Goal: Task Accomplishment & Management: Use online tool/utility

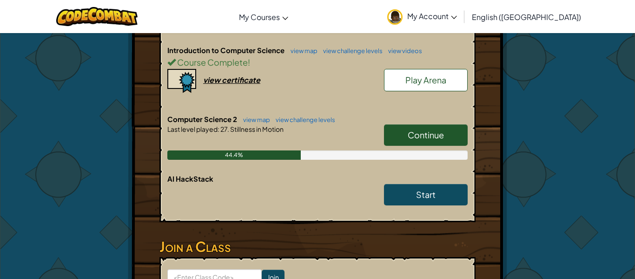
scroll to position [268, 0]
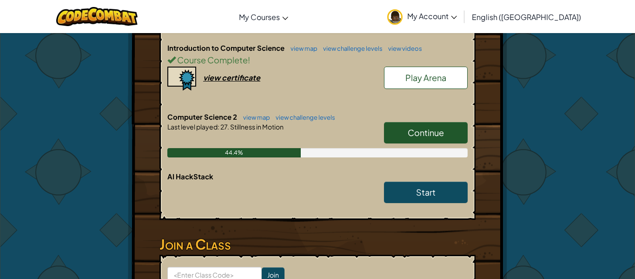
click at [433, 140] on link "Continue" at bounding box center [426, 132] width 84 height 21
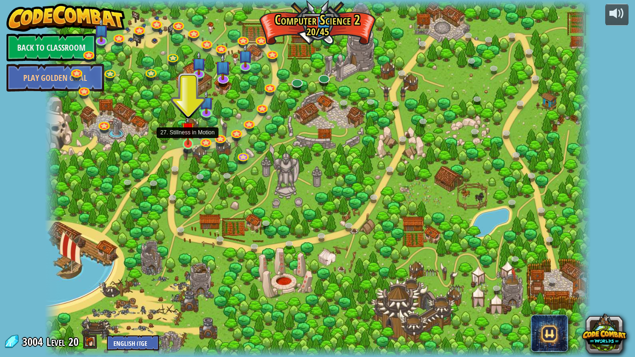
click at [186, 142] on img at bounding box center [188, 129] width 14 height 32
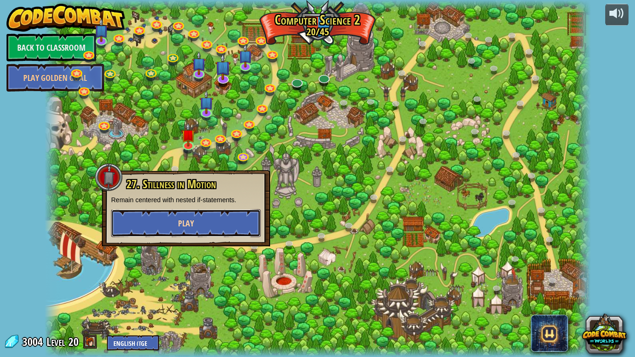
click at [226, 215] on button "Play" at bounding box center [186, 223] width 150 height 28
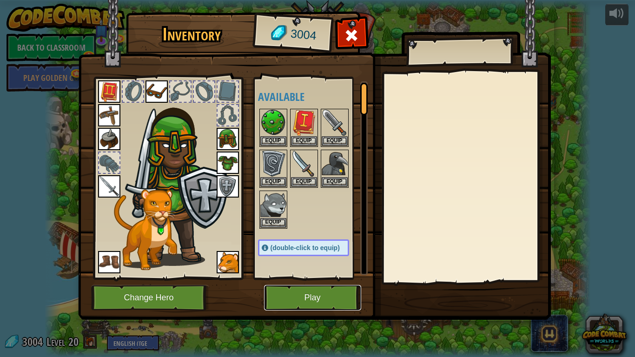
click at [288, 278] on button "Play" at bounding box center [312, 298] width 97 height 26
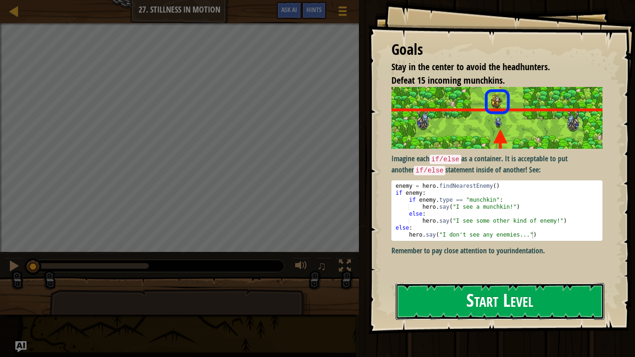
click at [441, 278] on button "Start Level" at bounding box center [500, 301] width 209 height 37
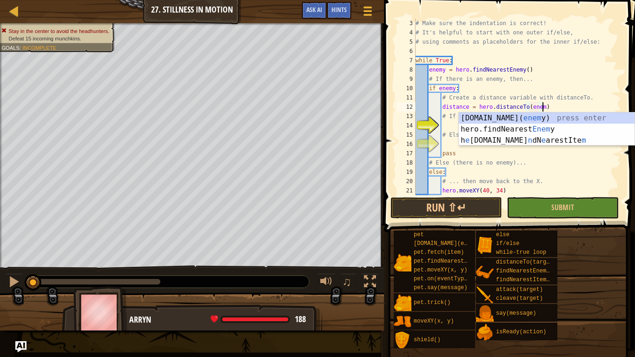
scroll to position [4, 19]
type textarea "distance = hero.distanceTo(enemy)"
click at [450, 123] on div "# Make sure the indentation is correct! # It's helpful to start with one outer …" at bounding box center [517, 116] width 207 height 195
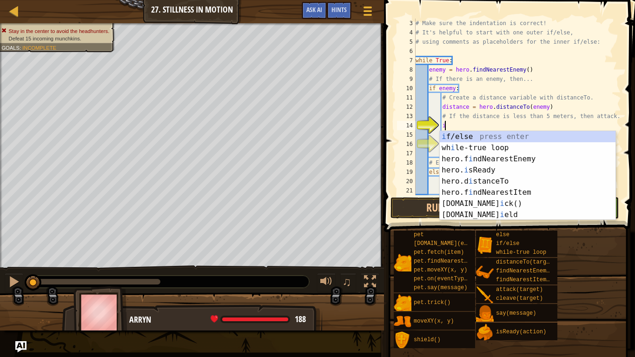
scroll to position [4, 4]
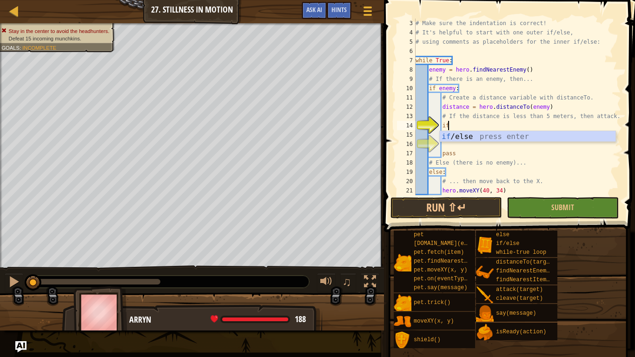
type textarea "if enemy:"
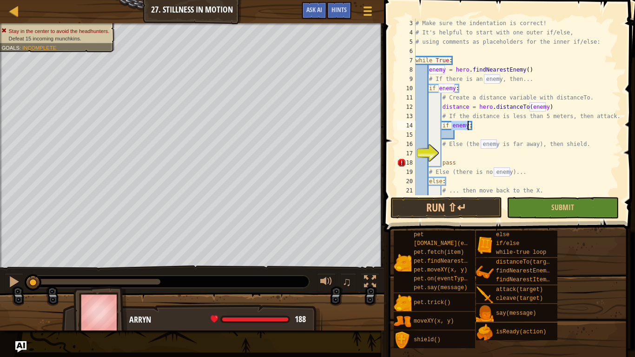
click at [484, 137] on div "# Make sure the indentation is correct! # It's helpful to start with one outer …" at bounding box center [517, 116] width 207 height 195
click at [467, 122] on div "# Make sure the indentation is correct! # It's helpful to start with one outer …" at bounding box center [517, 116] width 207 height 195
type textarea "if enemy = 5 meters:"
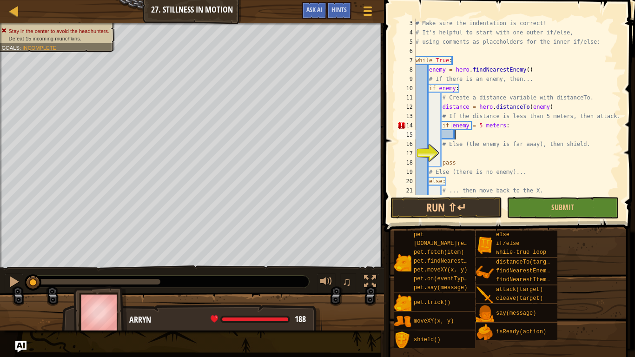
click at [491, 138] on div "# Make sure the indentation is correct! # It's helpful to start with one outer …" at bounding box center [517, 116] width 207 height 195
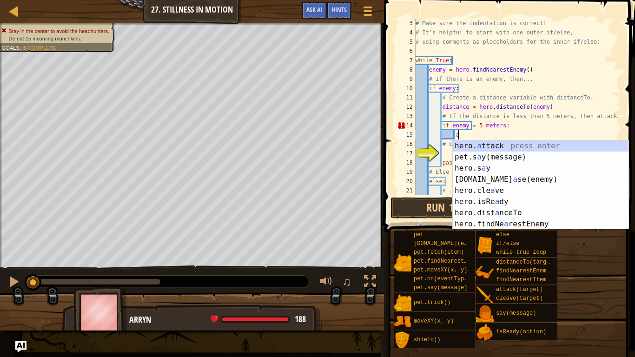
scroll to position [4, 6]
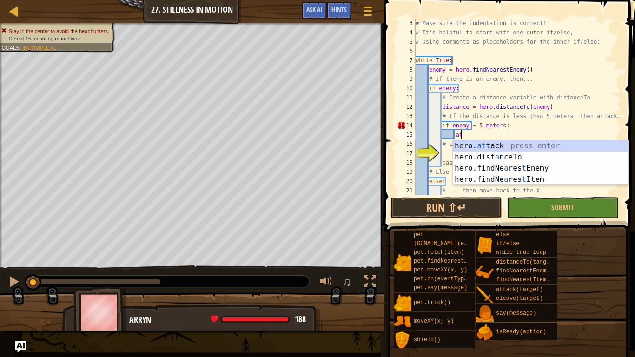
type textarea "hero.attack(enemy)"
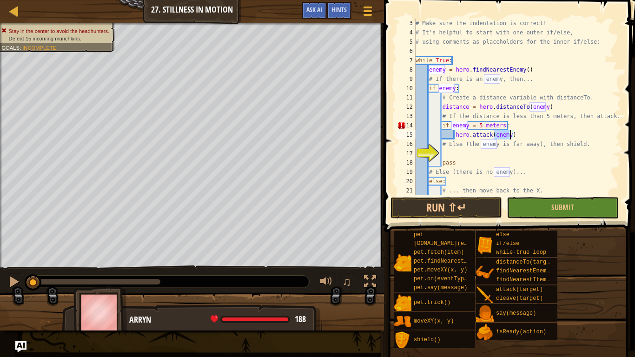
click at [525, 157] on div "# Make sure the indentation is correct! # It's helpful to start with one outer …" at bounding box center [517, 116] width 207 height 195
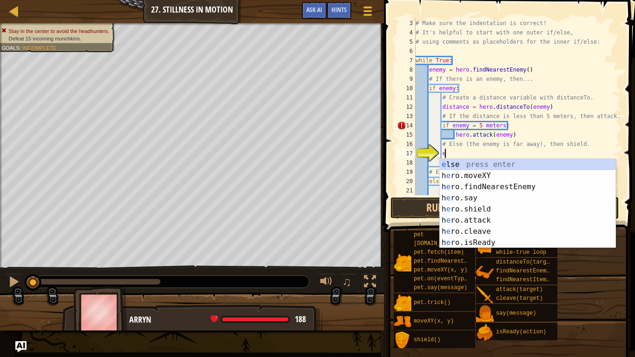
scroll to position [4, 4]
type textarea "el"
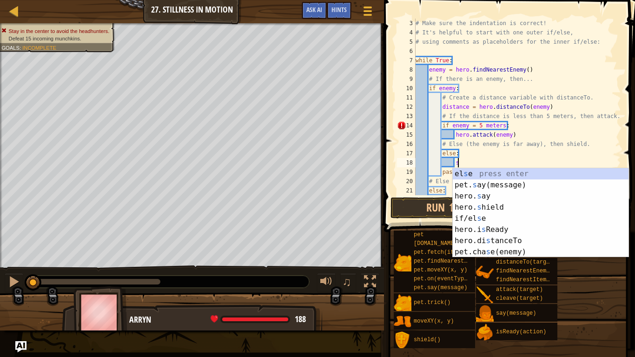
type textarea "shi"
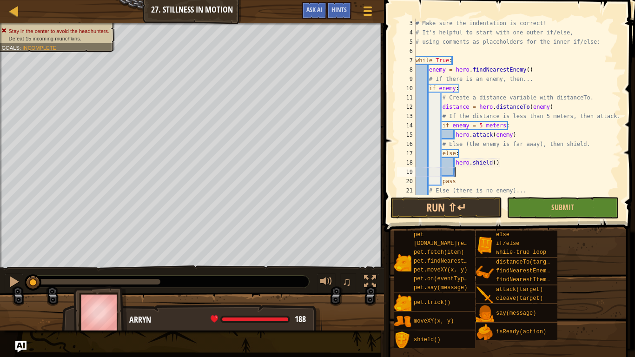
scroll to position [4, 5]
click at [479, 204] on button "Run ⇧↵" at bounding box center [447, 207] width 112 height 21
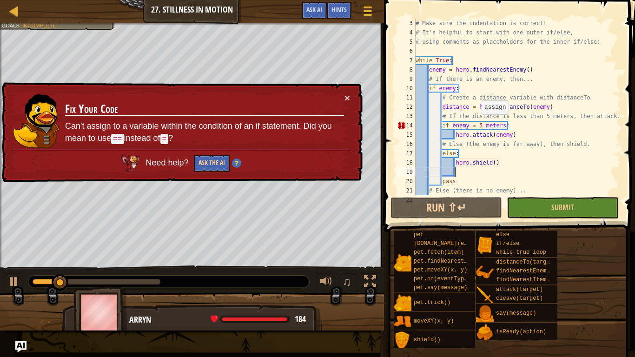
click at [477, 124] on div "# Make sure the indentation is correct! # It's helpful to start with one outer …" at bounding box center [517, 116] width 207 height 195
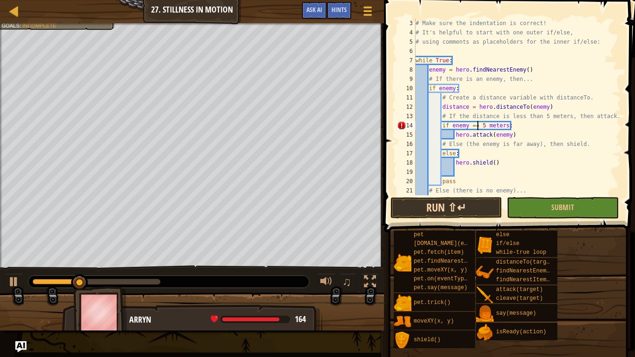
type textarea "if enemy == 5 meters:"
click at [488, 206] on button "Run ⇧↵" at bounding box center [447, 207] width 112 height 21
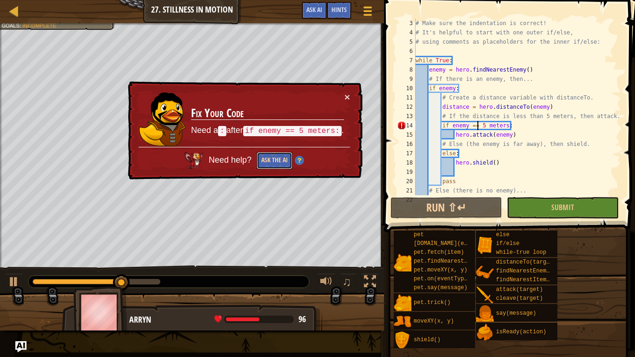
click at [278, 159] on button "Ask the AI" at bounding box center [275, 160] width 36 height 17
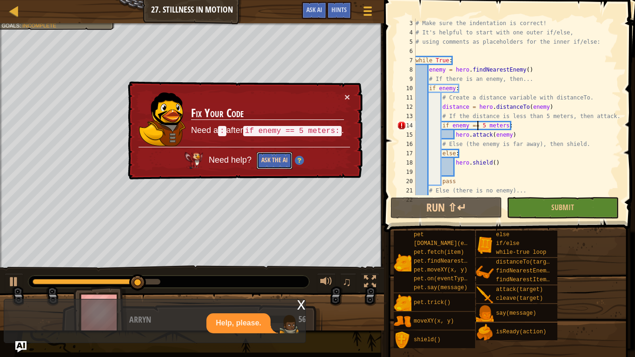
click at [264, 160] on button "Ask the AI" at bounding box center [275, 160] width 36 height 17
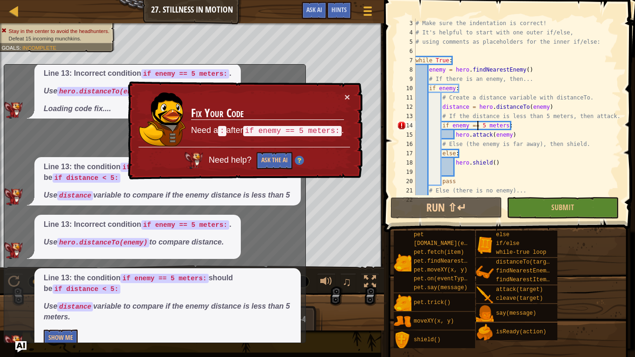
scroll to position [76, 0]
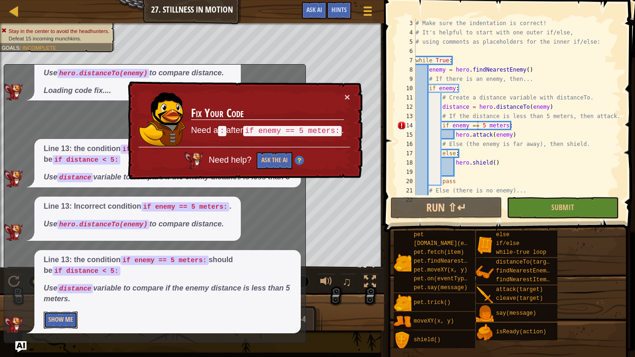
click at [73, 278] on button "Show Me" at bounding box center [61, 320] width 34 height 17
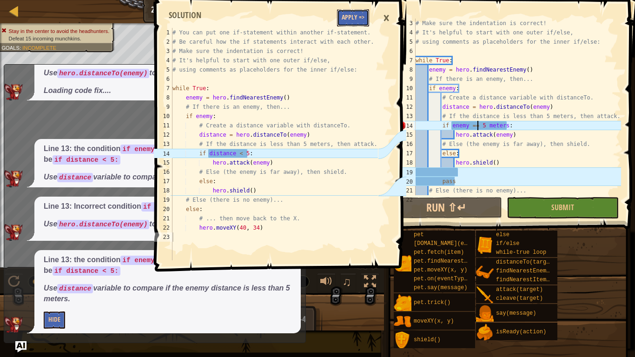
click at [361, 25] on button "Apply =>" at bounding box center [353, 17] width 32 height 17
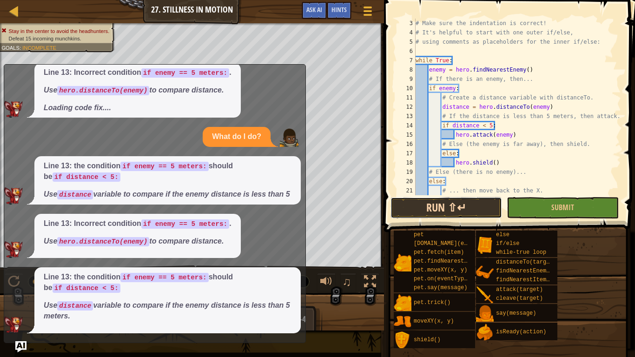
click at [465, 206] on button "Run ⇧↵" at bounding box center [447, 207] width 112 height 21
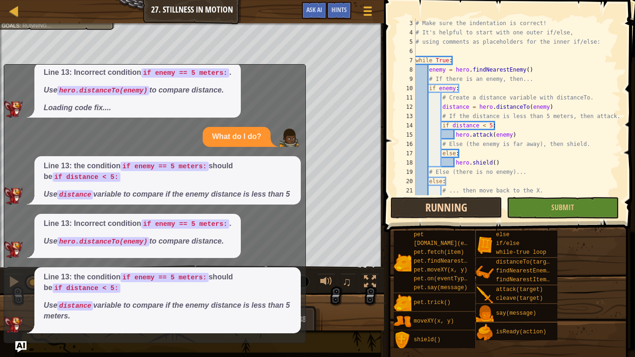
scroll to position [4, 0]
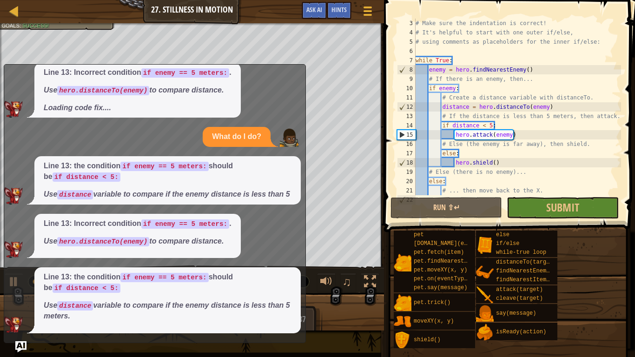
click at [479, 219] on span at bounding box center [510, 102] width 259 height 259
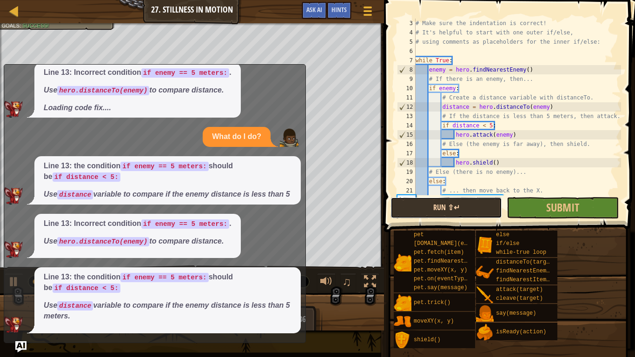
click at [473, 213] on button "Run ⇧↵" at bounding box center [447, 207] width 112 height 21
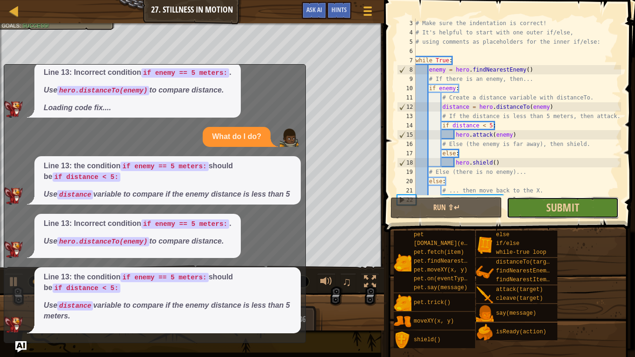
click at [540, 215] on button "Submit" at bounding box center [563, 207] width 112 height 21
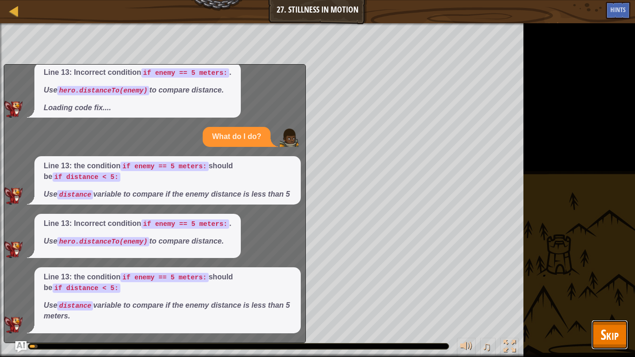
click at [617, 278] on span "Skip" at bounding box center [610, 334] width 18 height 19
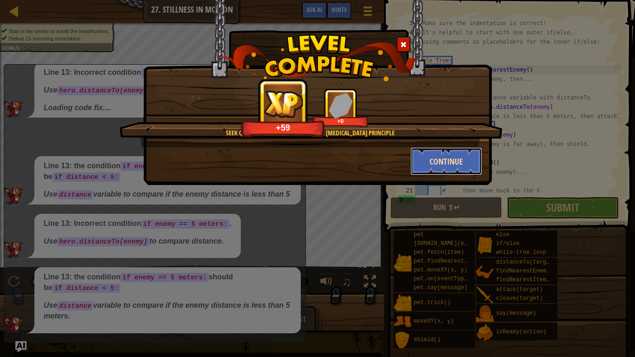
click at [465, 155] on button "Continue" at bounding box center [447, 161] width 72 height 28
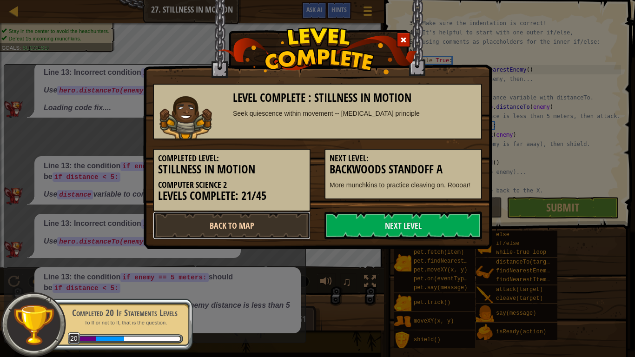
click at [276, 216] on link "Back to Map" at bounding box center [232, 226] width 158 height 28
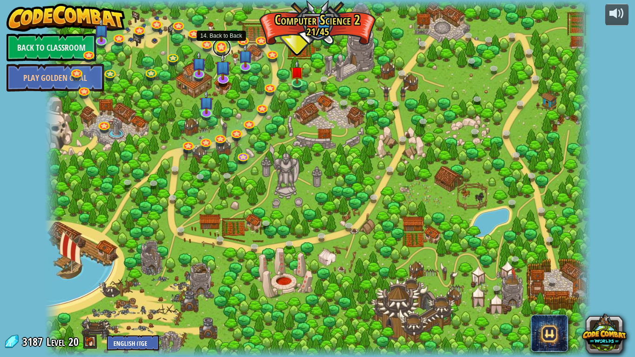
click at [219, 46] on link at bounding box center [222, 47] width 19 height 19
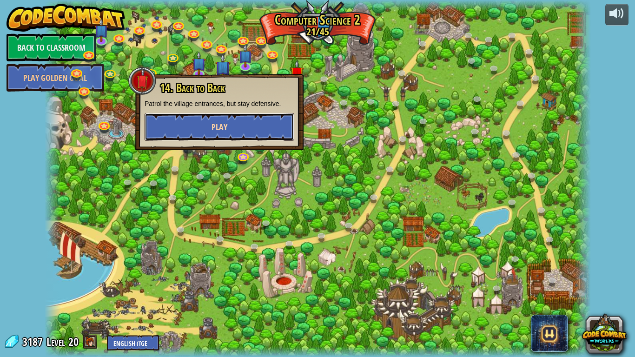
click at [247, 116] on button "Play" at bounding box center [220, 127] width 150 height 28
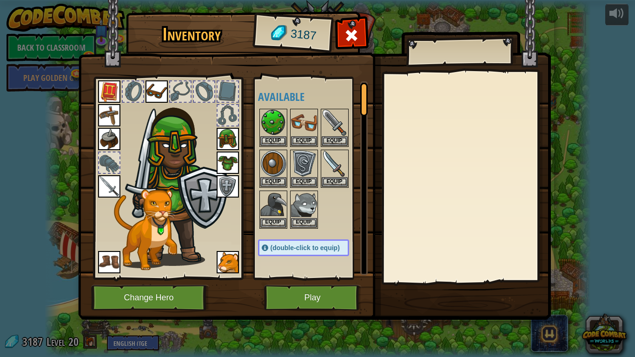
click at [332, 278] on img at bounding box center [314, 151] width 473 height 338
click at [332, 278] on button "Play" at bounding box center [312, 298] width 97 height 26
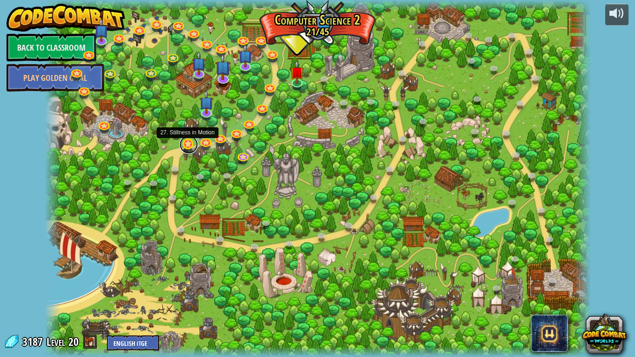
click at [185, 146] on link at bounding box center [188, 144] width 19 height 19
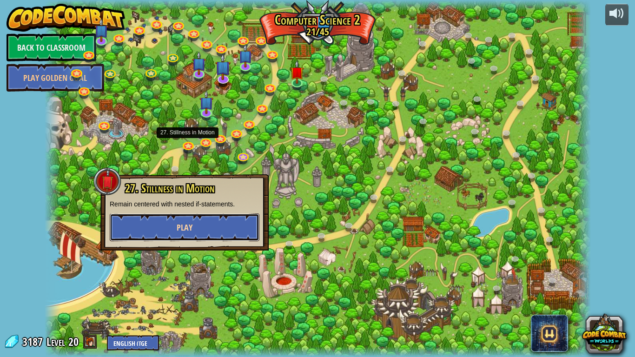
click at [195, 225] on button "Play" at bounding box center [185, 227] width 150 height 28
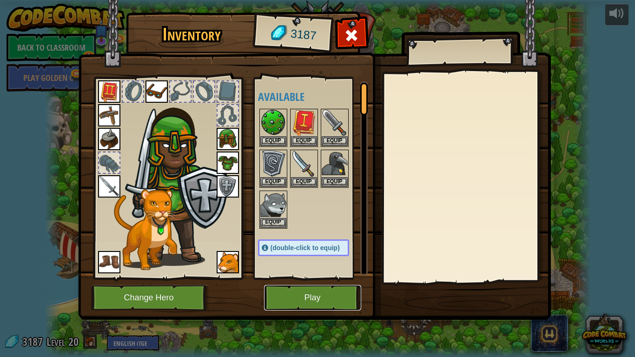
click at [273, 278] on button "Play" at bounding box center [312, 298] width 97 height 26
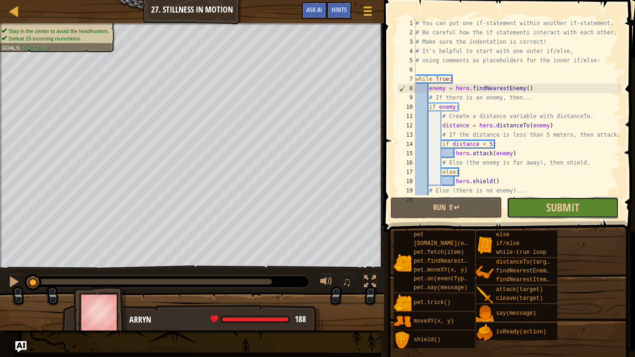
click at [518, 207] on button "Submit" at bounding box center [563, 207] width 112 height 21
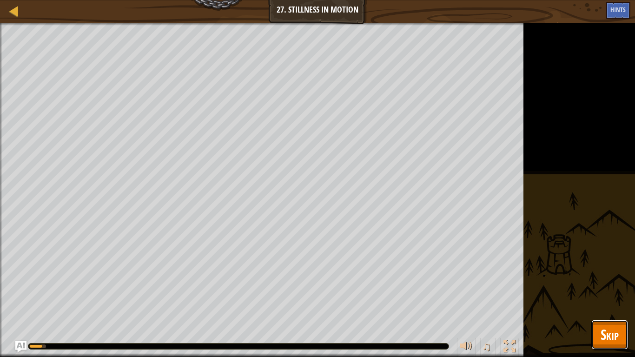
click at [605, 278] on span "Skip" at bounding box center [610, 334] width 18 height 19
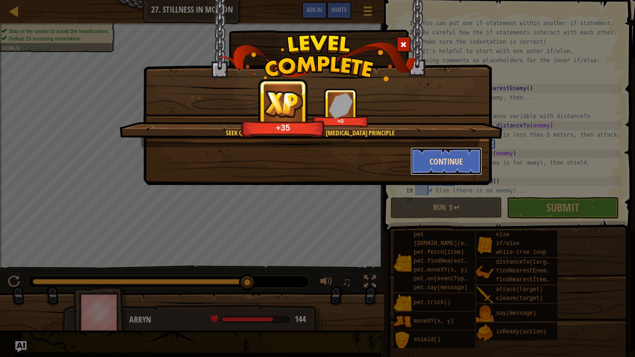
click at [467, 153] on button "Continue" at bounding box center [447, 161] width 72 height 28
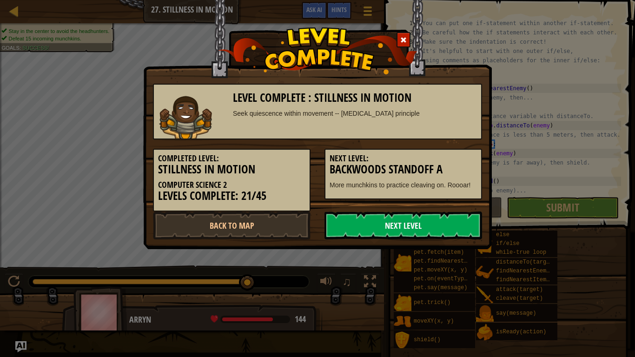
click at [368, 220] on link "Next Level" at bounding box center [404, 226] width 158 height 28
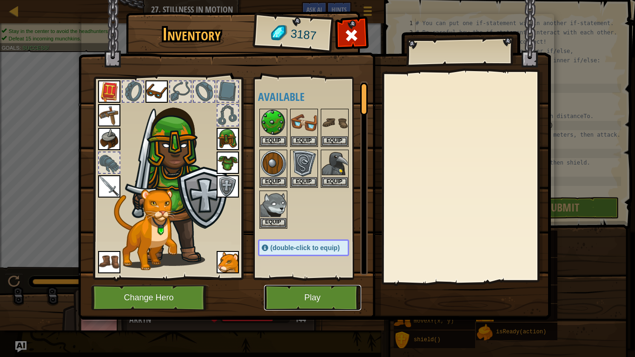
click at [295, 278] on button "Play" at bounding box center [312, 298] width 97 height 26
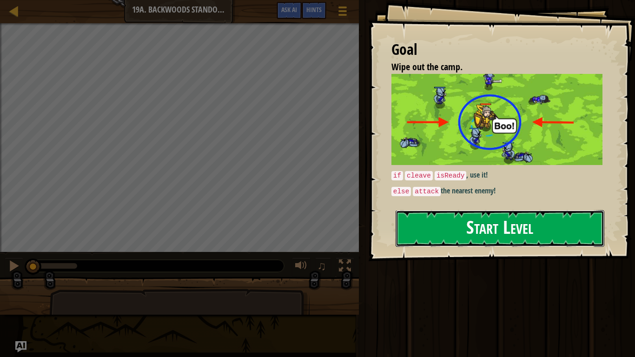
click at [457, 216] on button "Start Level" at bounding box center [500, 228] width 209 height 37
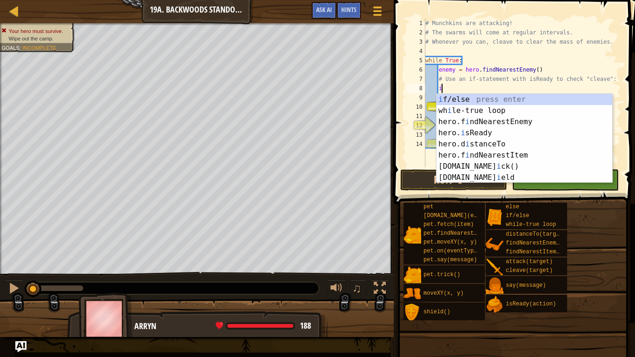
scroll to position [4, 2]
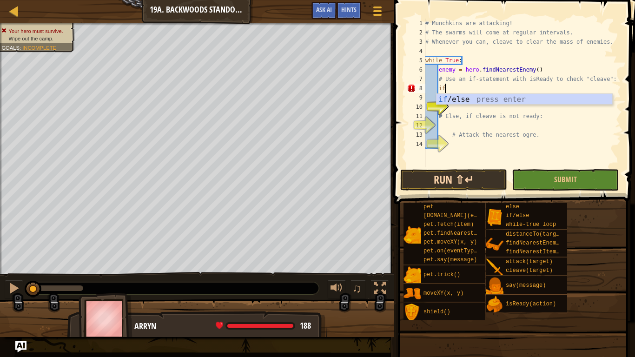
type textarea "if enemy:"
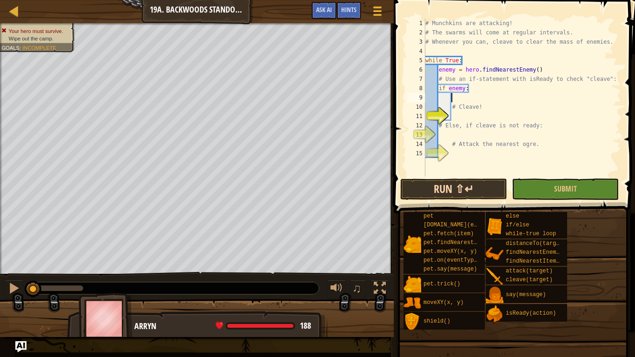
type textarea "# Cleave!"
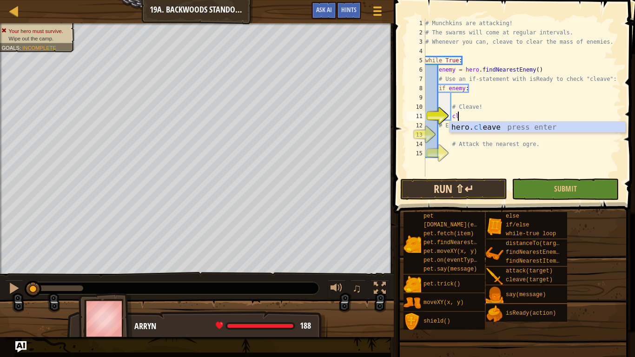
scroll to position [4, 4]
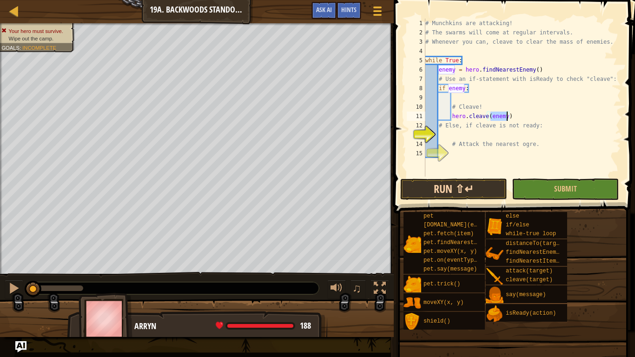
type textarea "# Else, if cleave is not ready:"
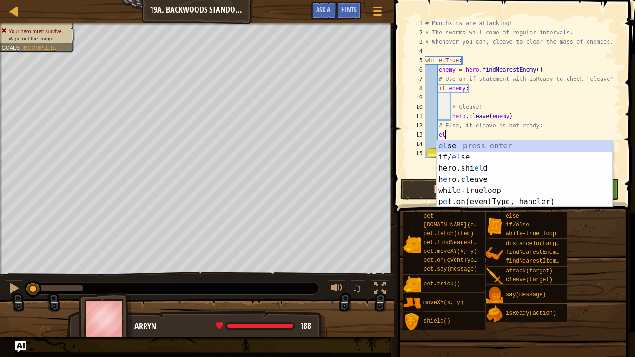
type textarea "els"
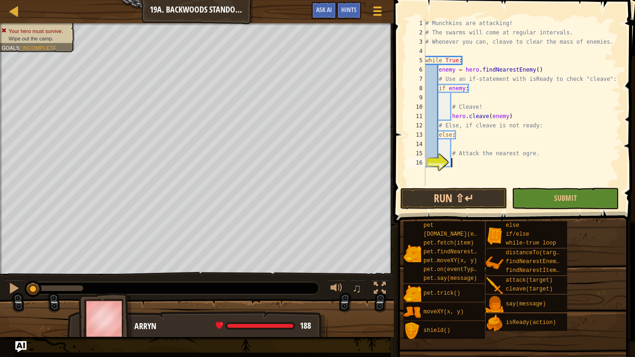
click at [485, 160] on div "# Munchkins are attacking! # The swarms will come at regular intervals. # Whene…" at bounding box center [523, 112] width 198 height 186
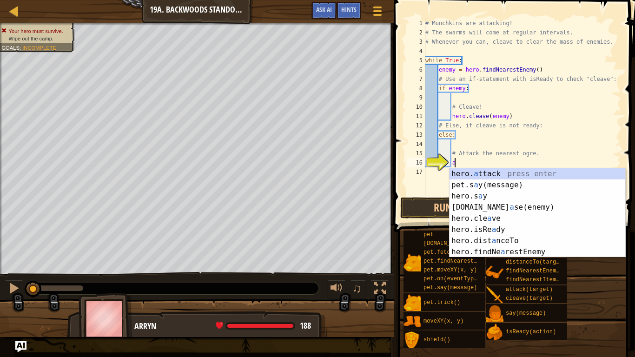
scroll to position [4, 4]
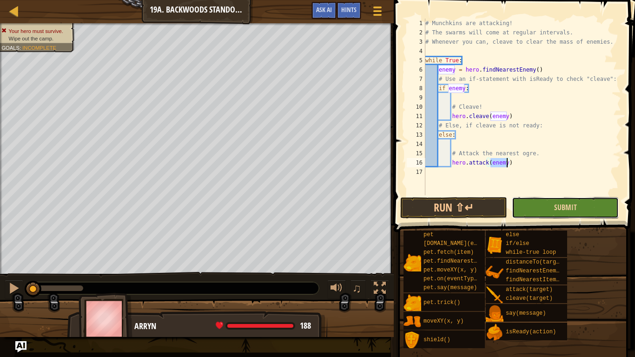
click at [524, 206] on button "Submit" at bounding box center [565, 207] width 107 height 21
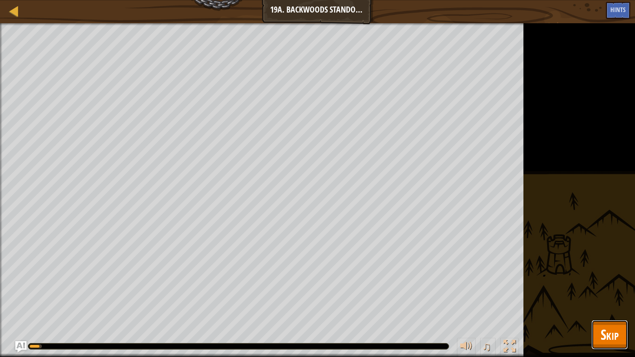
click at [616, 278] on span "Skip" at bounding box center [610, 334] width 18 height 19
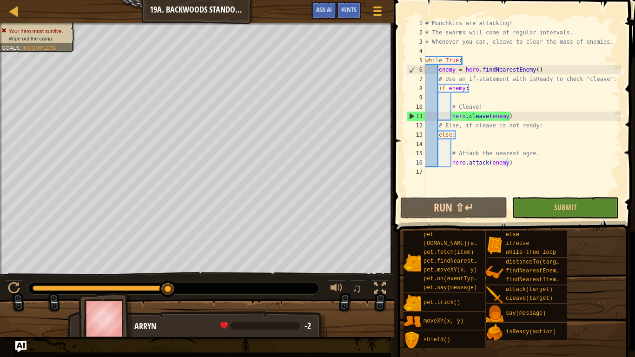
type textarea "# Attack the nearest ogre."
click at [533, 154] on div "# Munchkins are attacking! # The swarms will come at regular intervals. # Whene…" at bounding box center [523, 116] width 198 height 195
click at [536, 154] on div "# Munchkins are attacking! # The swarms will come at regular intervals. # Whene…" at bounding box center [523, 116] width 198 height 195
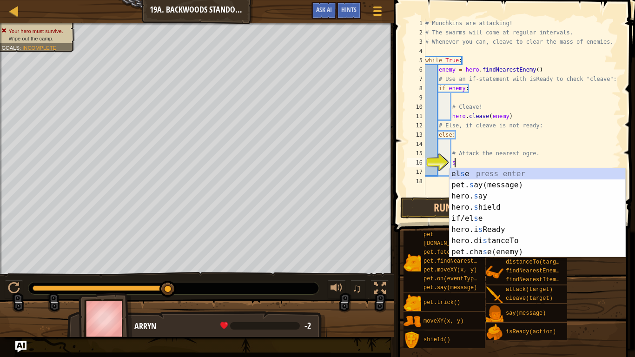
scroll to position [4, 4]
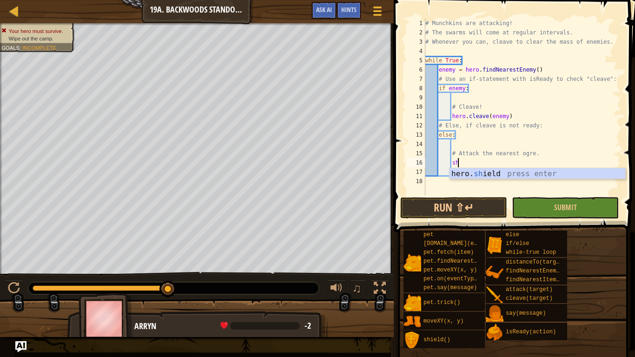
type textarea "[DEMOGRAPHIC_DATA]"
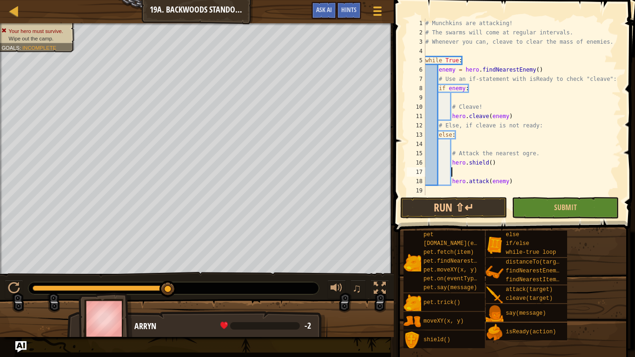
scroll to position [4, 3]
click at [584, 202] on button "Submit" at bounding box center [565, 207] width 107 height 21
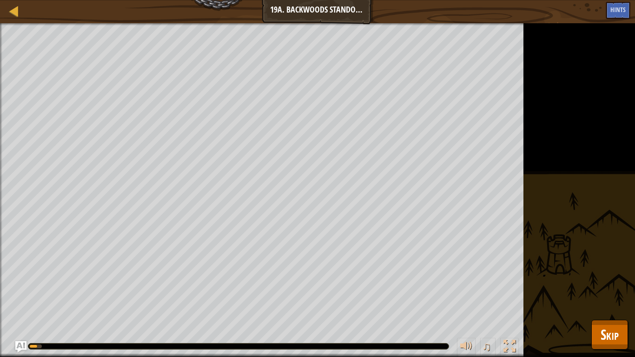
click at [597, 278] on div "Your hero must survive. Wipe out the camp. Goals : Running... ♫ Arryn 188 x: 30…" at bounding box center [317, 190] width 635 height 334
click at [9, 7] on div at bounding box center [14, 11] width 12 height 12
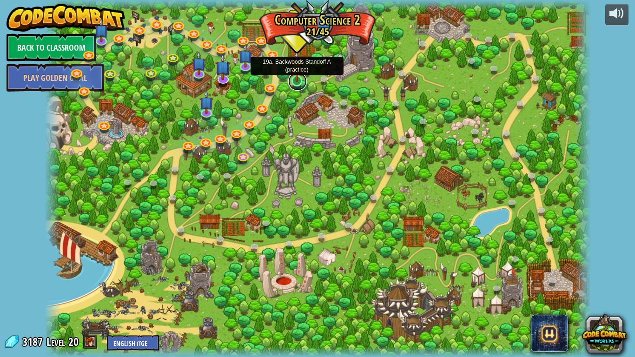
click at [295, 83] on link at bounding box center [297, 81] width 19 height 19
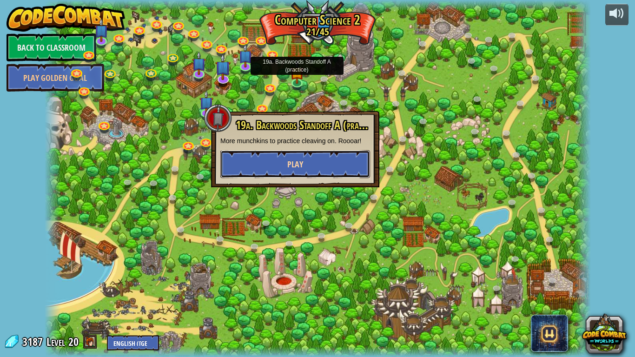
click at [296, 161] on span "Play" at bounding box center [295, 165] width 16 height 12
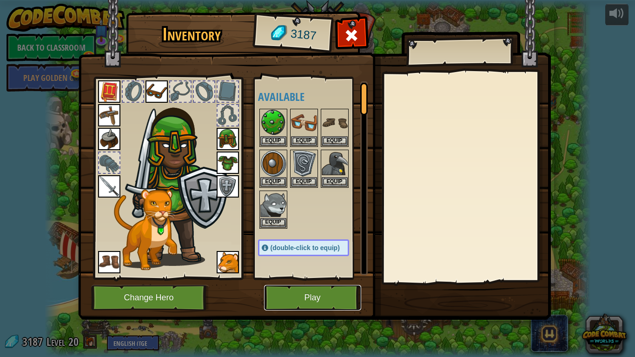
click at [286, 278] on button "Play" at bounding box center [312, 298] width 97 height 26
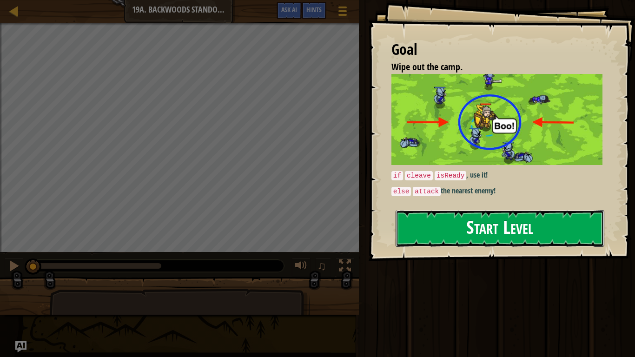
click at [538, 232] on button "Start Level" at bounding box center [500, 228] width 209 height 37
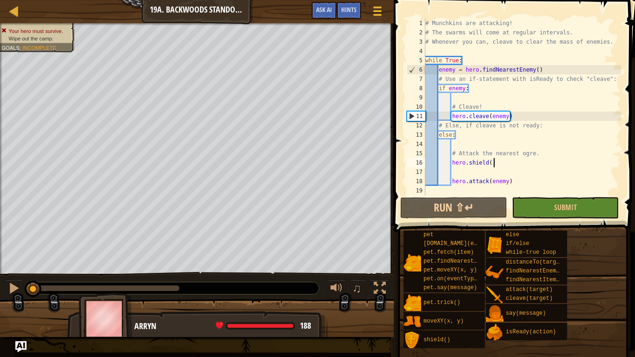
click at [495, 163] on div "# Munchkins are attacking! # The swarms will come at regular intervals. # Whene…" at bounding box center [523, 116] width 198 height 195
type textarea "hero"
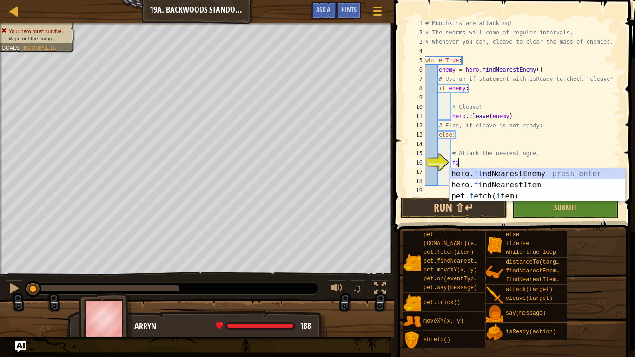
type textarea "fin"
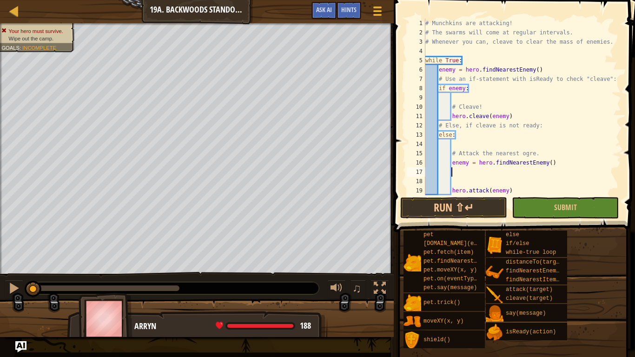
scroll to position [4, 3]
click at [523, 205] on button "Submit" at bounding box center [565, 207] width 107 height 21
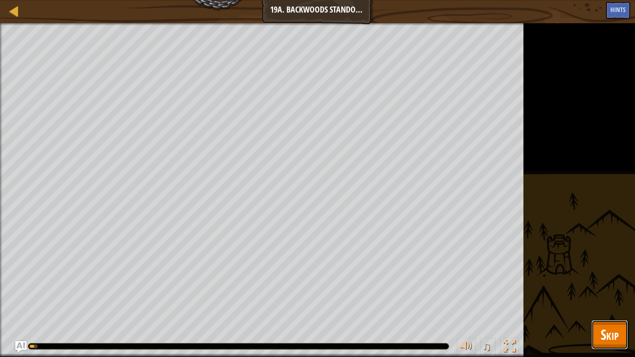
click at [605, 278] on span "Skip" at bounding box center [610, 334] width 18 height 19
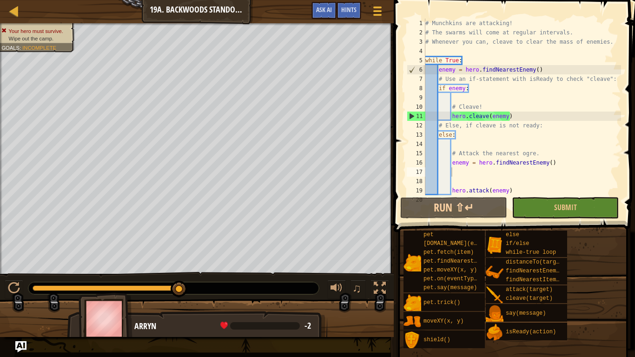
scroll to position [0, 0]
click at [329, 12] on span "Ask AI" at bounding box center [324, 9] width 16 height 9
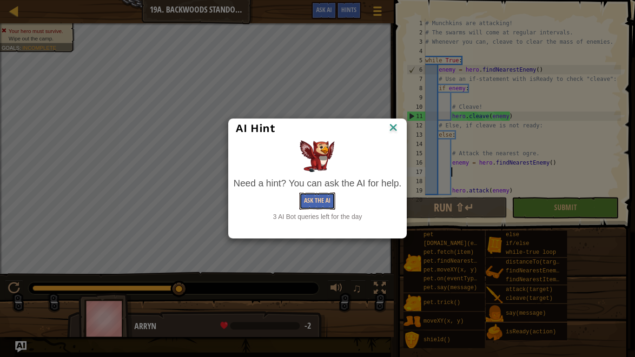
click at [306, 196] on button "Ask the AI" at bounding box center [317, 201] width 36 height 17
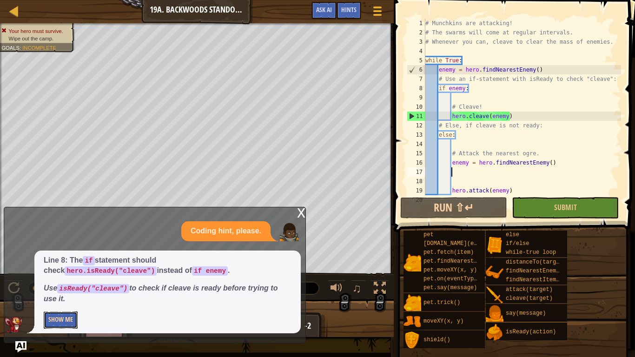
click at [54, 278] on button "Show Me" at bounding box center [61, 320] width 34 height 17
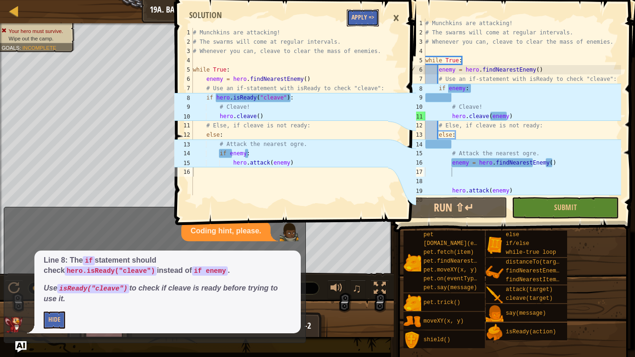
click at [367, 17] on button "Apply =>" at bounding box center [363, 17] width 32 height 17
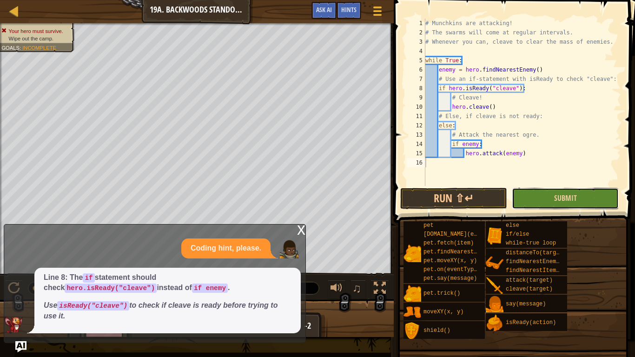
click at [548, 203] on button "Submit" at bounding box center [565, 198] width 107 height 21
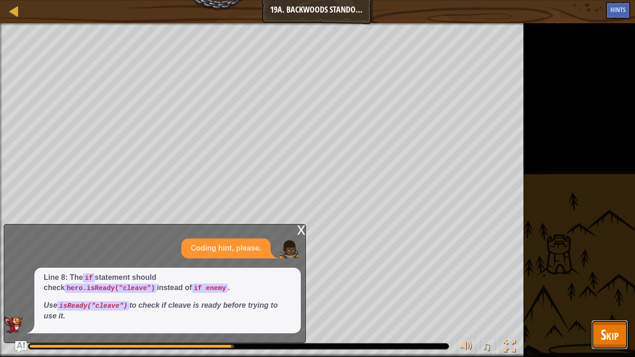
click at [619, 278] on button "Skip" at bounding box center [610, 335] width 37 height 30
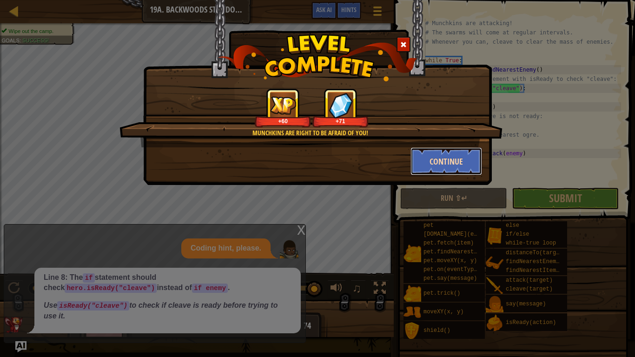
click at [441, 148] on button "Continue" at bounding box center [447, 161] width 72 height 28
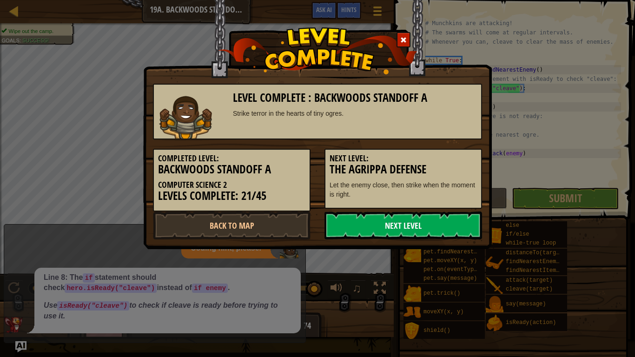
click at [432, 222] on link "Next Level" at bounding box center [404, 226] width 158 height 28
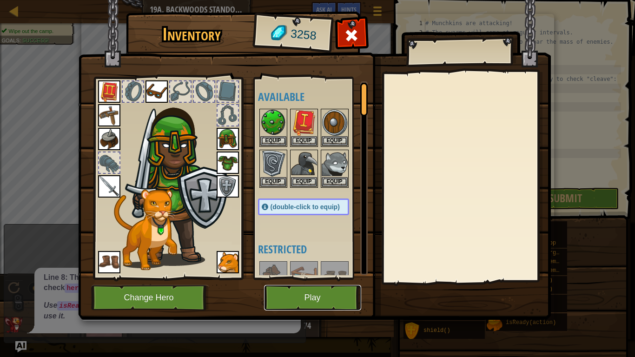
click at [271, 278] on button "Play" at bounding box center [312, 298] width 97 height 26
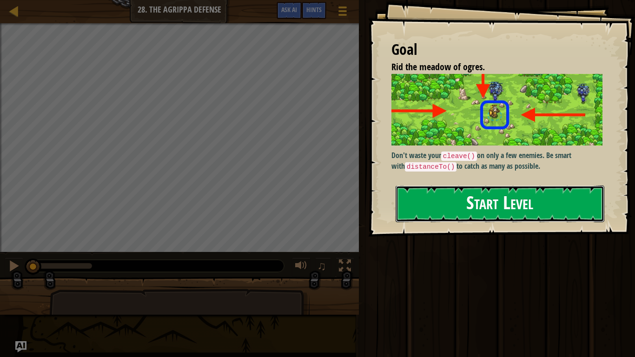
click at [527, 190] on button "Start Level" at bounding box center [500, 204] width 209 height 37
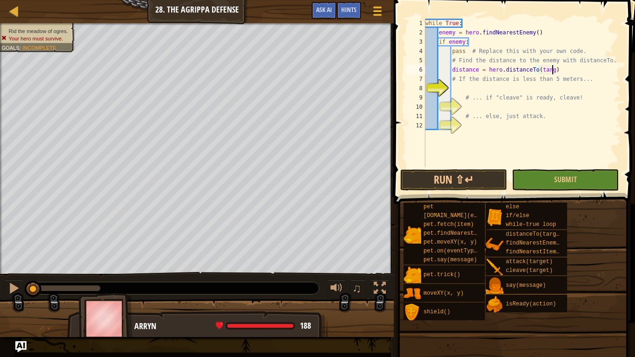
scroll to position [4, 19]
type textarea "distance = hero.distanceTo(target)"
click at [540, 86] on div "while True : enemy = hero . findNearestEnemy ( ) if enemy : pass # Replace this…" at bounding box center [523, 102] width 198 height 167
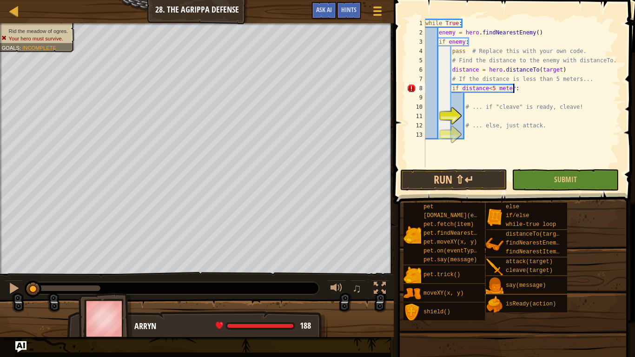
scroll to position [4, 13]
click at [486, 88] on div "while True : enemy = hero . findNearestEnemy ( ) if enemy : pass # Replace this…" at bounding box center [523, 102] width 198 height 167
type textarea "if distance < 5 meters:"
click at [514, 112] on div "while True : enemy = hero . findNearestEnemy ( ) if enemy : pass # Replace this…" at bounding box center [523, 102] width 198 height 167
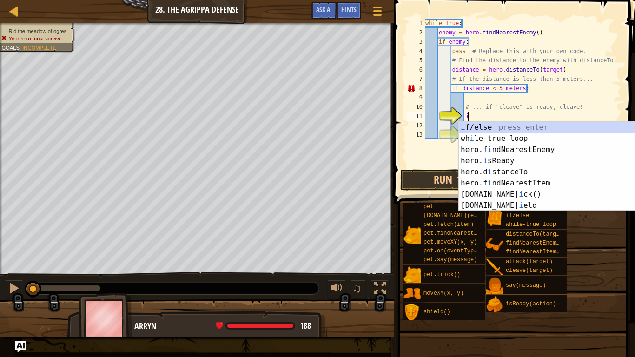
scroll to position [4, 6]
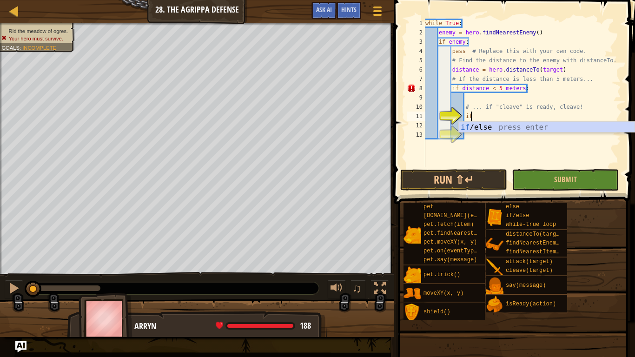
type textarea "if enemy:"
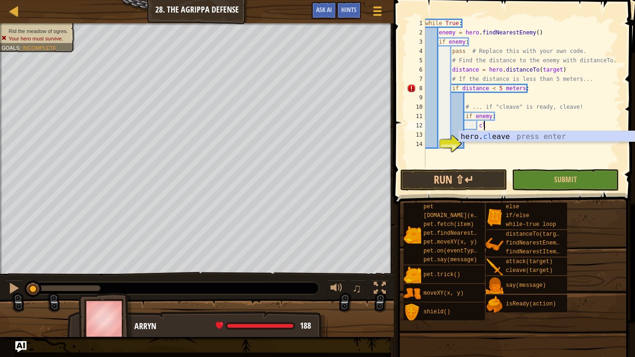
scroll to position [4, 8]
type textarea "hero.cleave(enemy)"
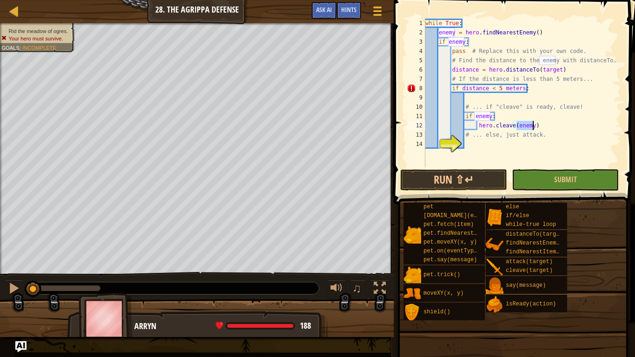
click at [517, 145] on div "while True : enemy = hero . findNearestEnemy ( ) if enemy : pass # Replace this…" at bounding box center [523, 102] width 198 height 167
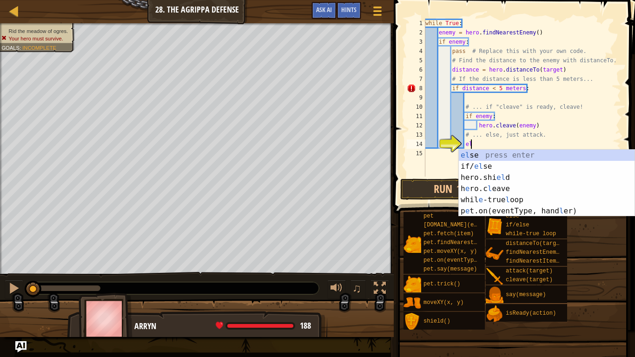
type textarea "els"
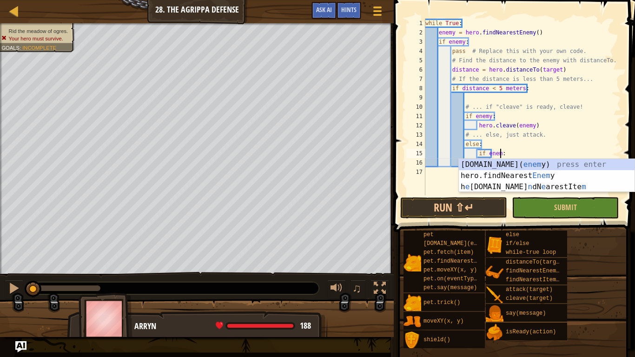
scroll to position [4, 11]
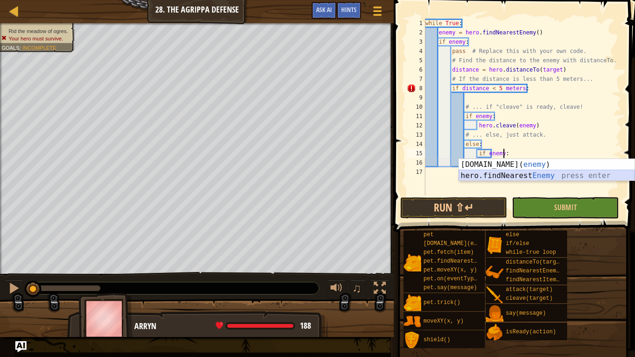
click at [508, 173] on div "[DOMAIN_NAME]( enemy ) press enter hero.findNearest Enemy press enter" at bounding box center [547, 181] width 176 height 45
type textarea "if hero.findNearestEnemy():"
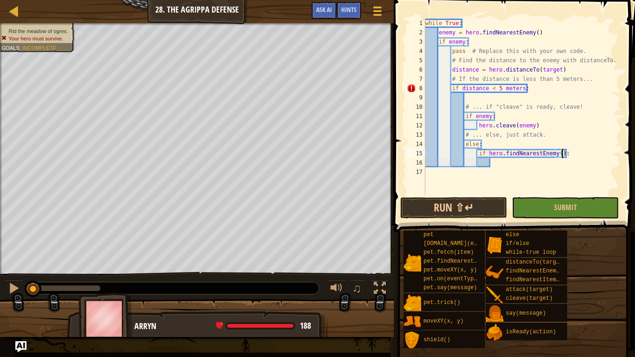
click at [503, 164] on div "while True : enemy = hero . findNearestEnemy ( ) if enemy : pass # Replace this…" at bounding box center [523, 116] width 198 height 195
click at [557, 154] on div "while True : enemy = hero . findNearestEnemy ( ) if enemy : pass # Replace this…" at bounding box center [523, 116] width 198 height 195
type textarea "("
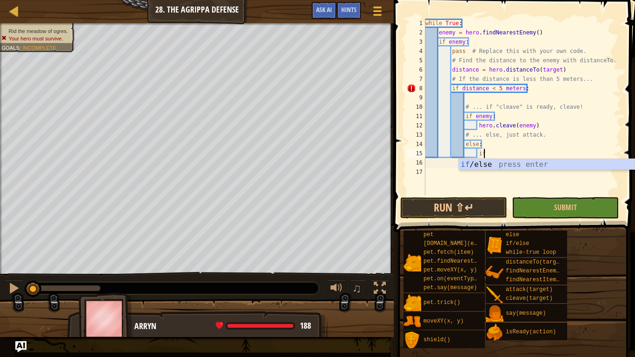
type textarea "if enemy:"
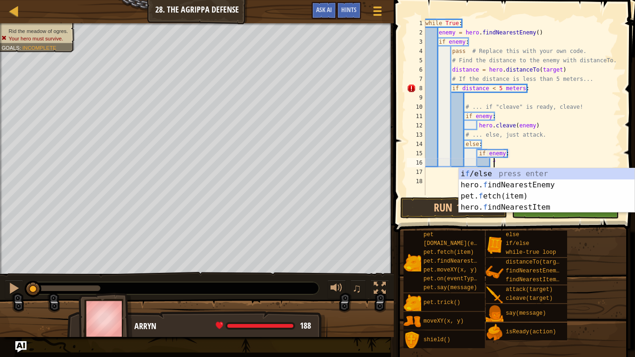
type textarea "fi"
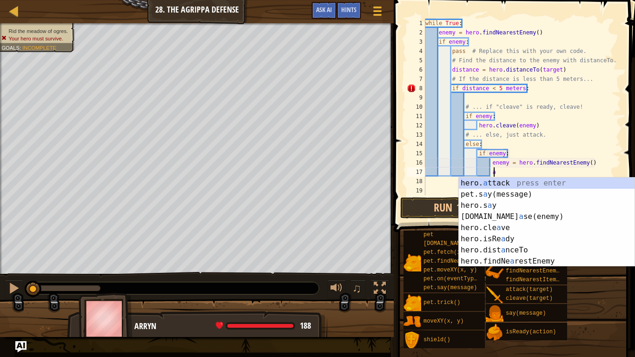
scroll to position [4, 10]
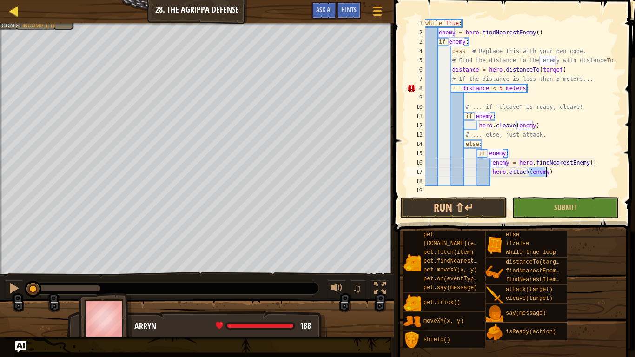
type textarea "hero.attack(enemy)"
click at [14, 16] on div at bounding box center [14, 11] width 12 height 12
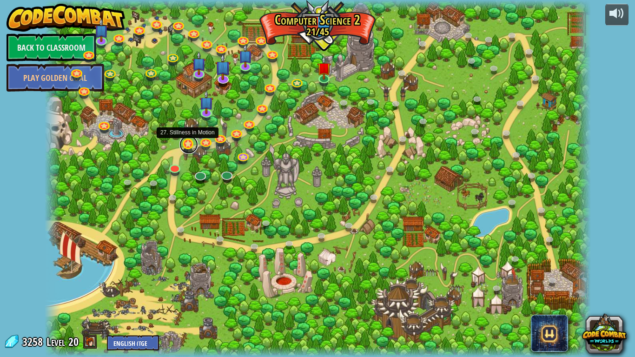
click at [184, 144] on link at bounding box center [188, 144] width 19 height 19
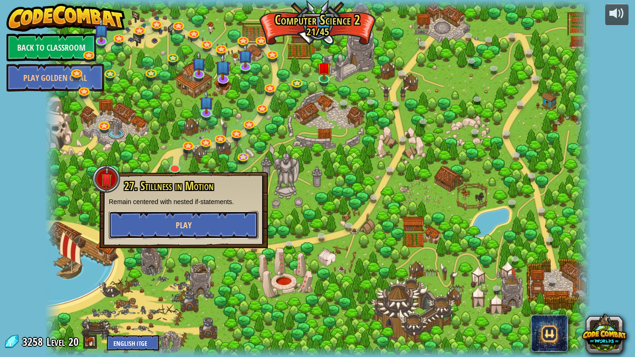
click at [235, 220] on button "Play" at bounding box center [184, 225] width 150 height 28
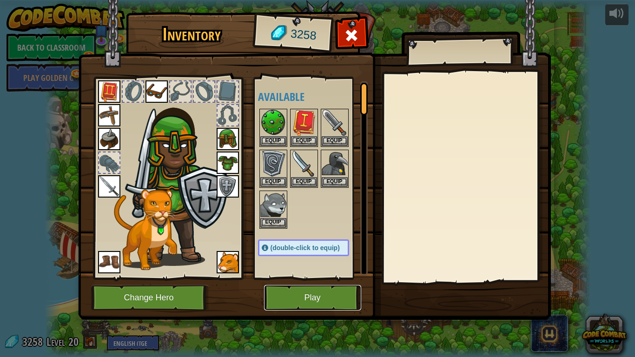
click at [271, 278] on button "Play" at bounding box center [312, 298] width 97 height 26
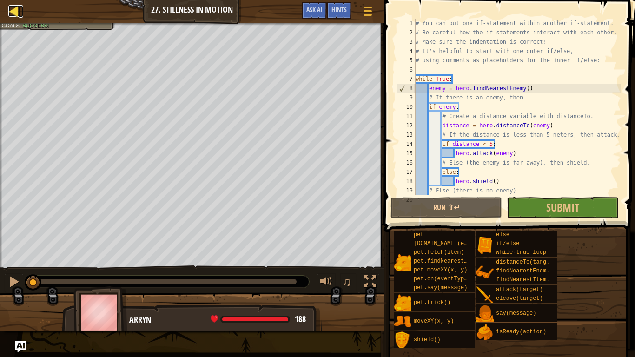
click at [13, 10] on div at bounding box center [14, 11] width 12 height 12
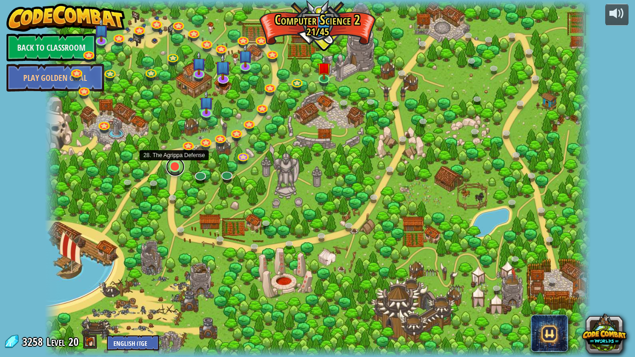
click at [176, 169] on link at bounding box center [175, 167] width 19 height 19
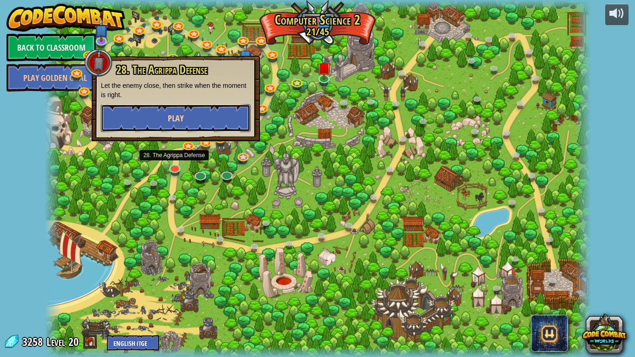
click at [229, 117] on button "Play" at bounding box center [176, 118] width 150 height 28
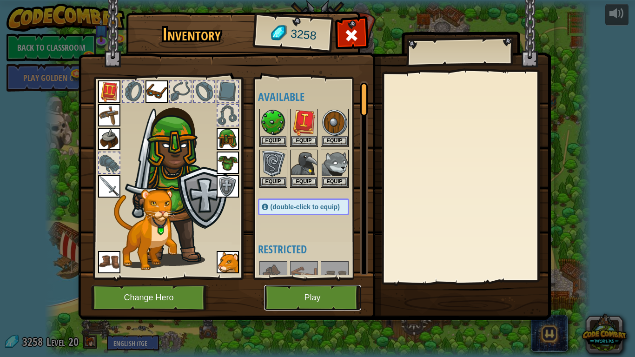
click at [328, 278] on button "Play" at bounding box center [312, 298] width 97 height 26
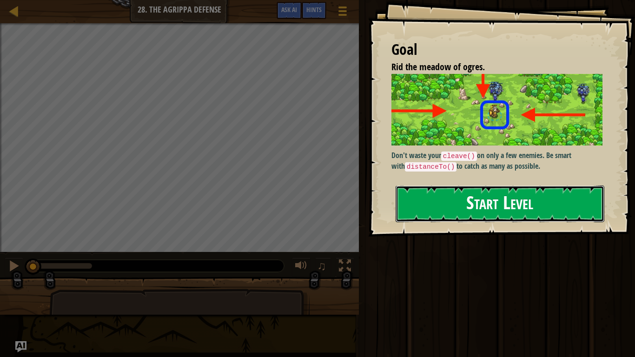
click at [501, 190] on button "Start Level" at bounding box center [500, 204] width 209 height 37
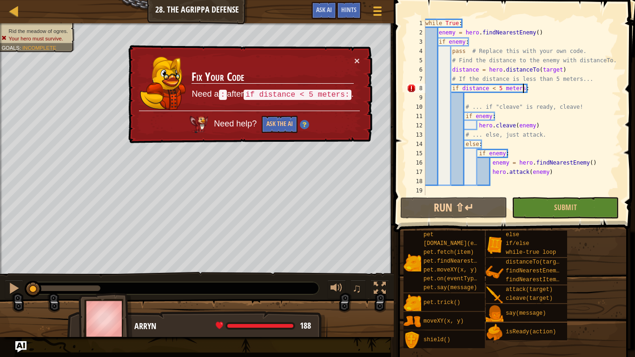
click at [524, 89] on div "while True : enemy = hero . findNearestEnemy ( ) if enemy : pass # Replace this…" at bounding box center [523, 116] width 198 height 195
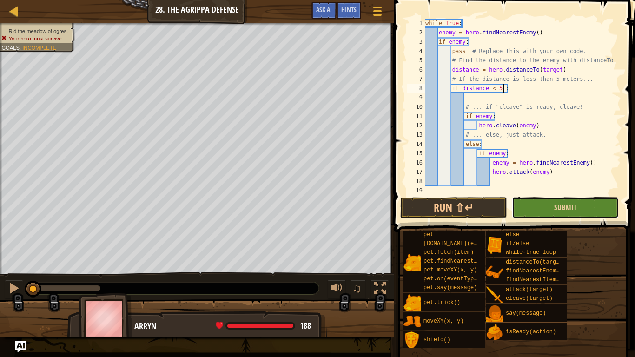
click at [529, 200] on button "Submit" at bounding box center [565, 207] width 107 height 21
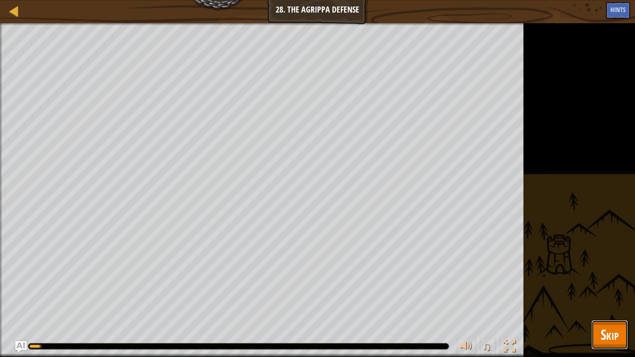
click at [609, 278] on span "Skip" at bounding box center [610, 334] width 18 height 19
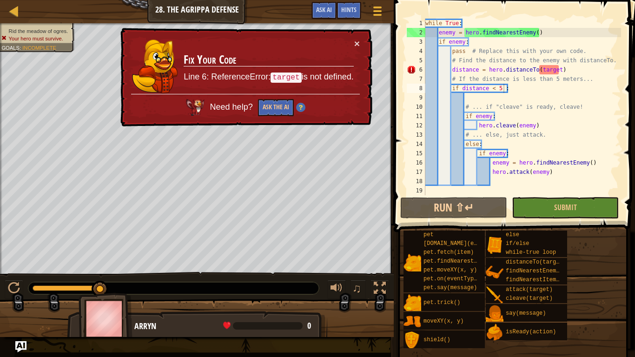
click at [560, 66] on div "while True : enemy = hero . findNearestEnemy ( ) if enemy : pass # Replace this…" at bounding box center [523, 116] width 198 height 195
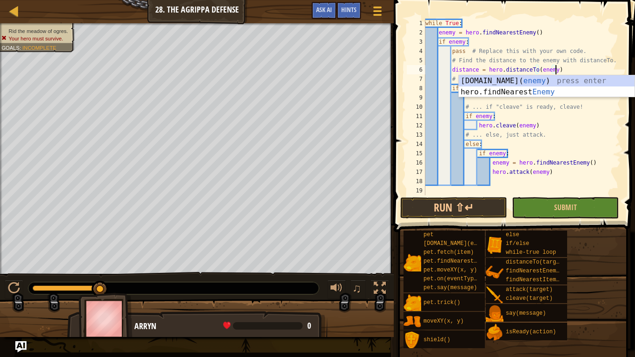
scroll to position [4, 19]
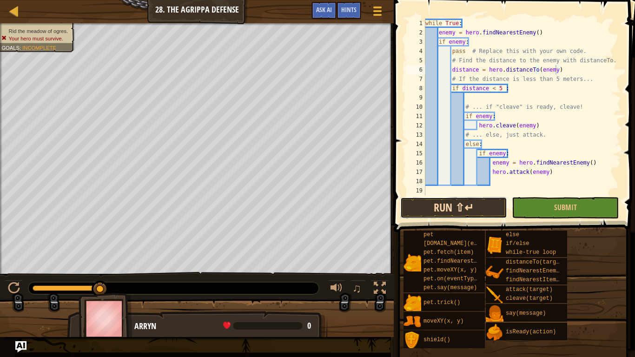
click at [499, 199] on button "Run ⇧↵" at bounding box center [453, 207] width 107 height 21
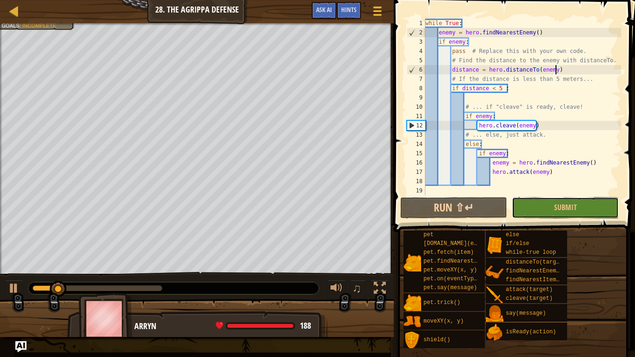
click at [513, 216] on button "Submit" at bounding box center [565, 207] width 107 height 21
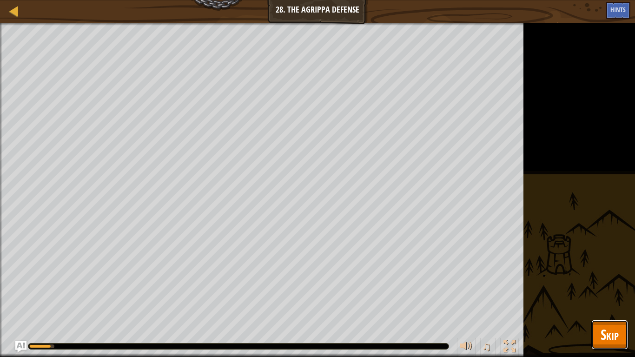
click at [603, 278] on span "Skip" at bounding box center [610, 334] width 18 height 19
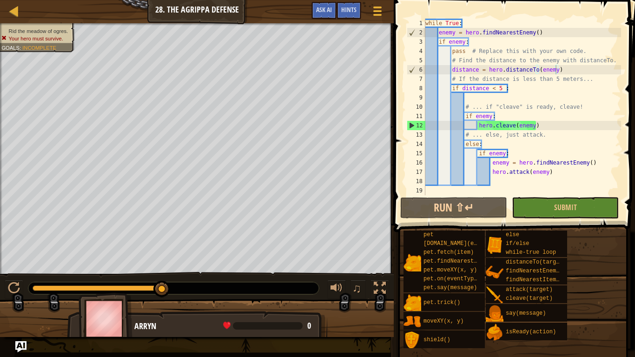
click at [595, 159] on div "while True : enemy = hero . findNearestEnemy ( ) if enemy : pass # Replace this…" at bounding box center [523, 116] width 198 height 195
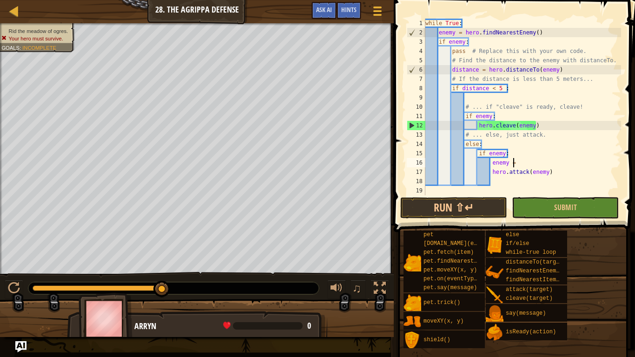
type textarea "enemy"
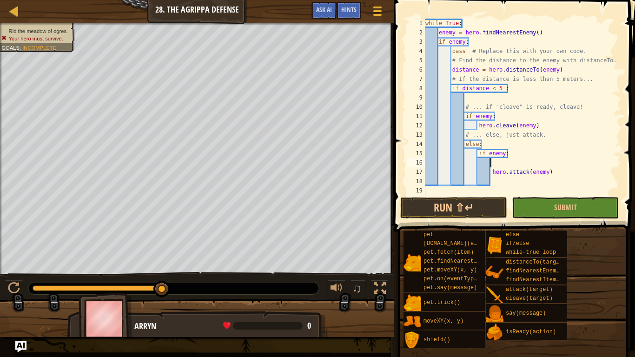
scroll to position [4, 7]
click at [514, 153] on div "while True : enemy = hero . findNearestEnemy ( ) if enemy : pass # Replace this…" at bounding box center [523, 116] width 198 height 195
type textarea "if enemy:"
click at [504, 153] on div "while True : enemy = hero . findNearestEnemy ( ) if enemy : pass # Replace this…" at bounding box center [523, 116] width 198 height 195
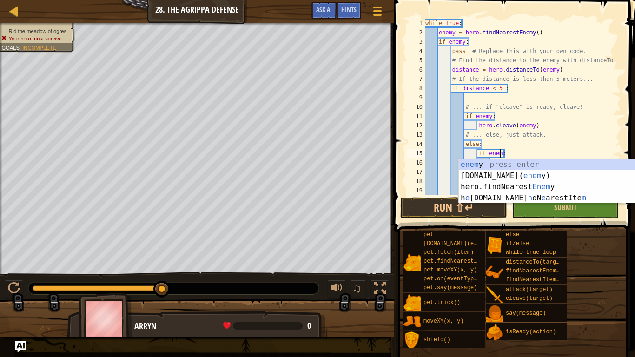
type textarea "if enemy:"
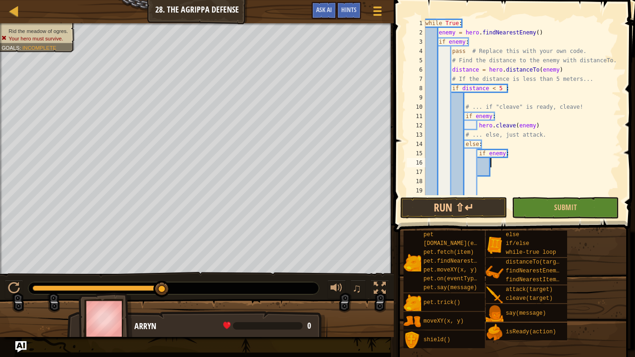
click at [500, 166] on div "while True : enemy = hero . findNearestEnemy ( ) if enemy : pass # Replace this…" at bounding box center [523, 116] width 198 height 195
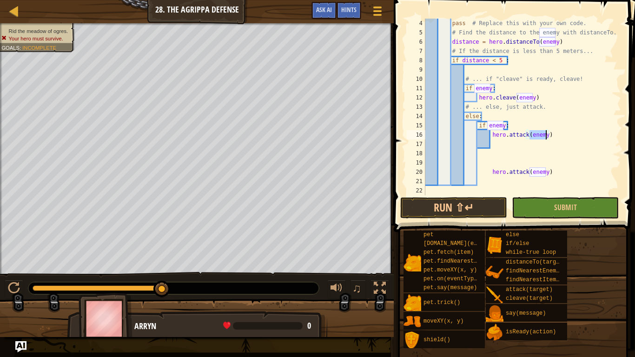
scroll to position [28, 0]
click at [552, 170] on div "pass # Replace this with your own code. # Find the distance to the enemy with d…" at bounding box center [523, 116] width 198 height 195
type textarea "hero"
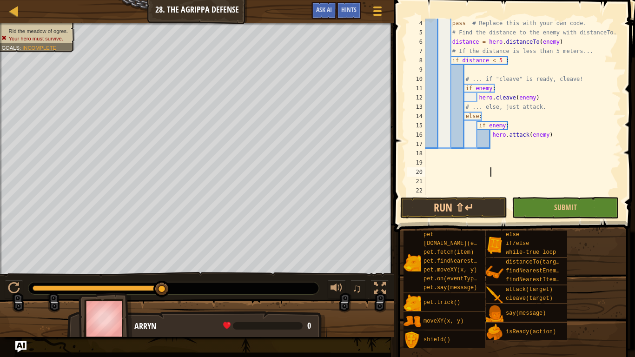
scroll to position [4, 0]
click at [536, 211] on button "Submit" at bounding box center [565, 207] width 107 height 21
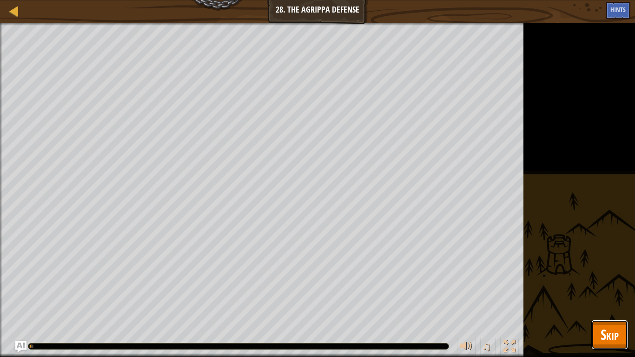
click at [596, 278] on button "Skip" at bounding box center [610, 335] width 37 height 30
